Goal: Information Seeking & Learning: Learn about a topic

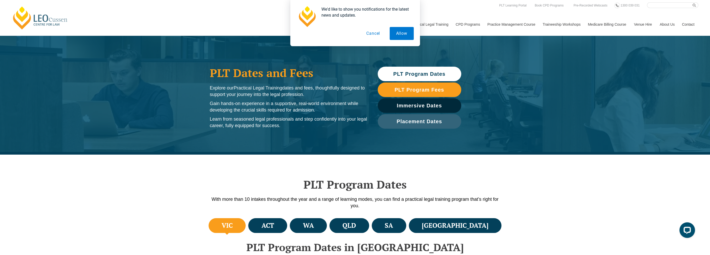
click at [372, 35] on button "Cancel" at bounding box center [373, 33] width 27 height 13
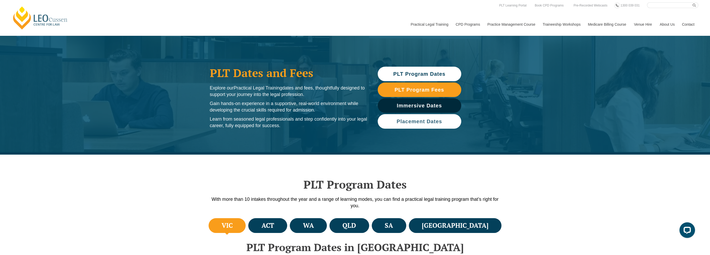
click at [434, 121] on span "Placement Dates" at bounding box center [418, 121] width 45 height 5
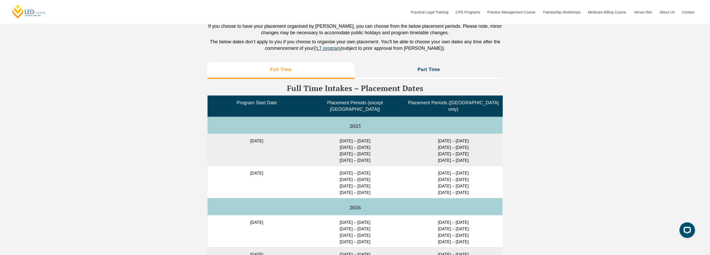
scroll to position [1269, 0]
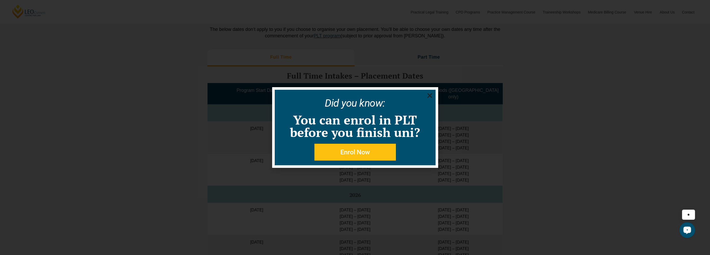
click at [429, 96] on use "Close" at bounding box center [429, 95] width 5 height 5
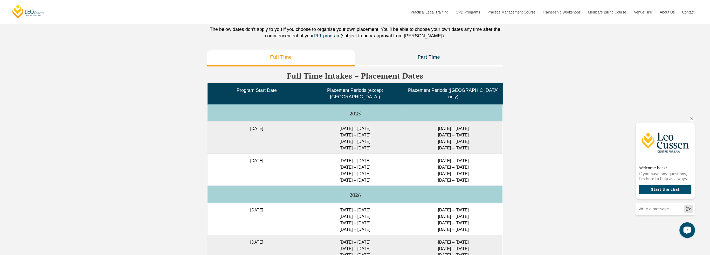
click at [693, 117] on icon "Hide greeting" at bounding box center [691, 118] width 6 height 6
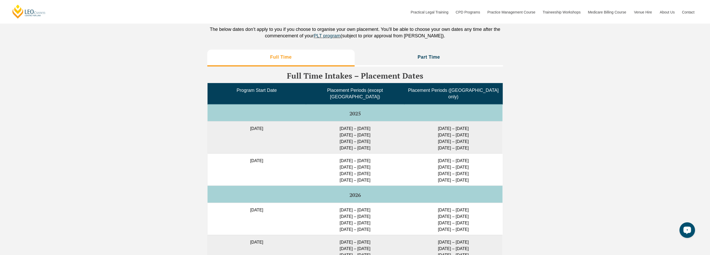
click at [261, 111] on h5 "2025" at bounding box center [354, 114] width 291 height 6
click at [548, 103] on div "Full Time Part Time Full Time Intakes – Placement Dates Program Start Date Plac…" at bounding box center [355, 231] width 710 height 368
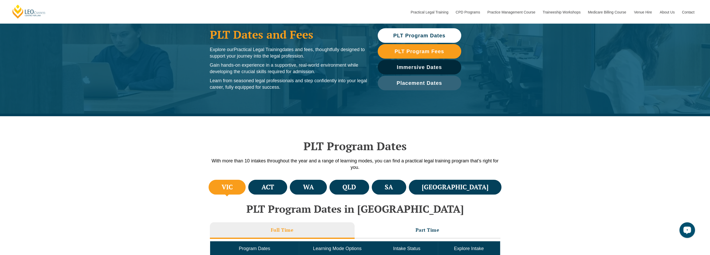
scroll to position [0, 0]
